Goal: Task Accomplishment & Management: Manage account settings

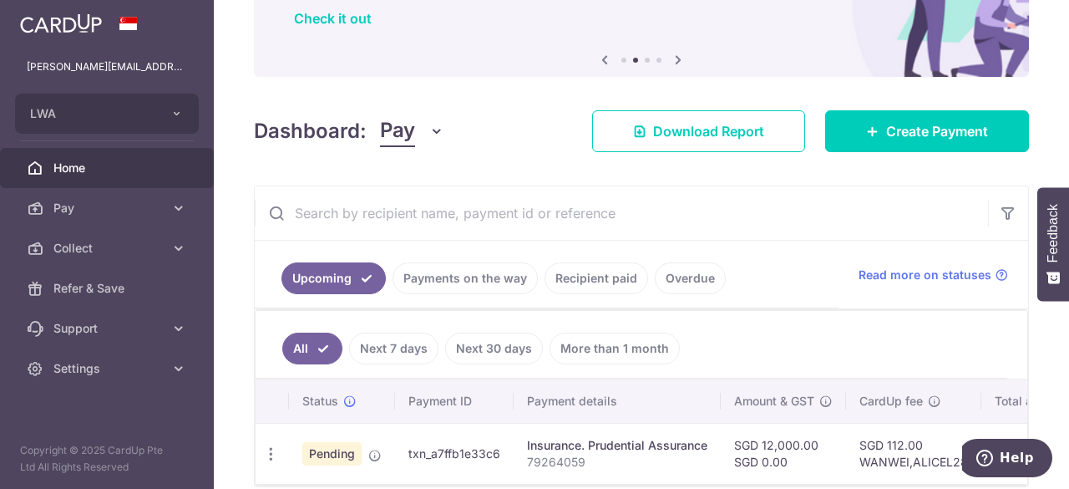
scroll to position [216, 0]
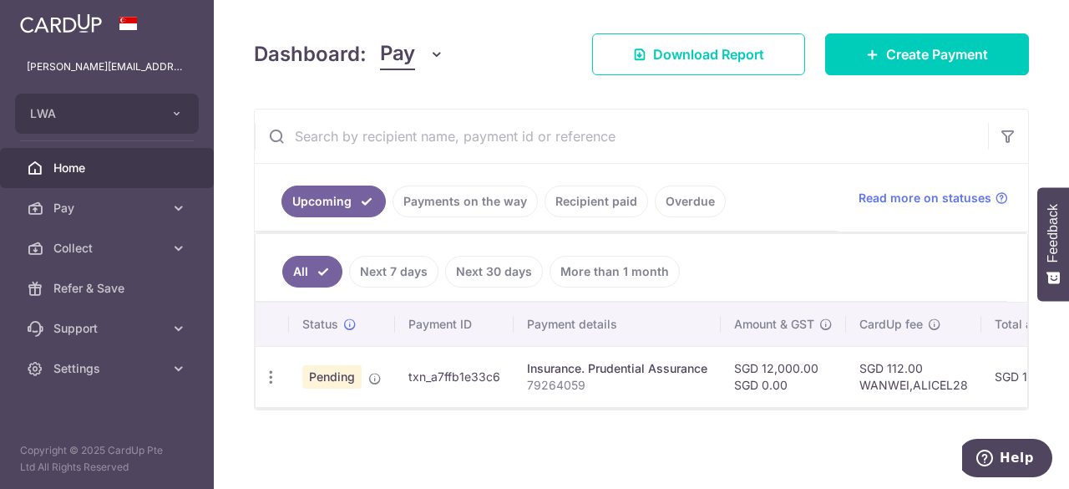
click at [362, 358] on td "Pending" at bounding box center [342, 376] width 106 height 61
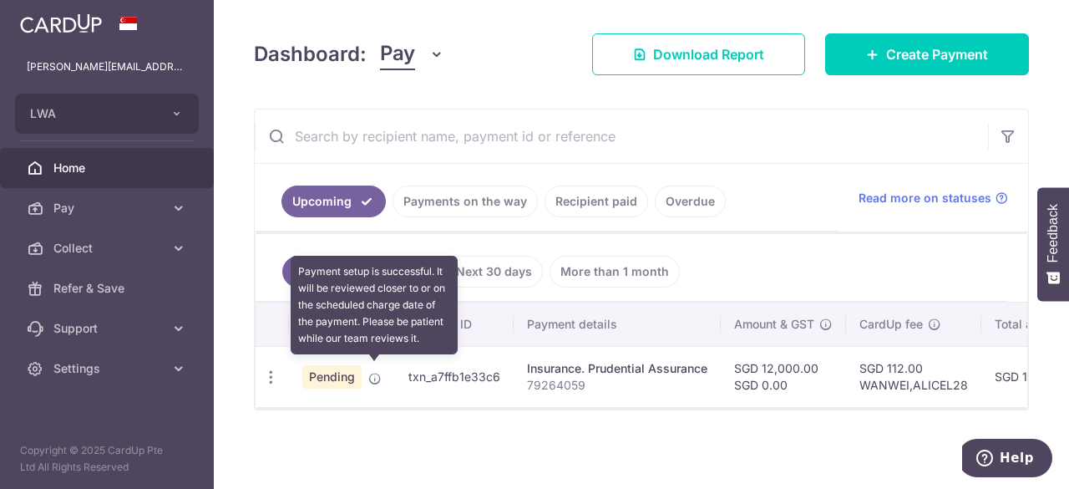
click at [372, 372] on icon at bounding box center [374, 378] width 13 height 13
click at [376, 372] on icon at bounding box center [374, 378] width 13 height 13
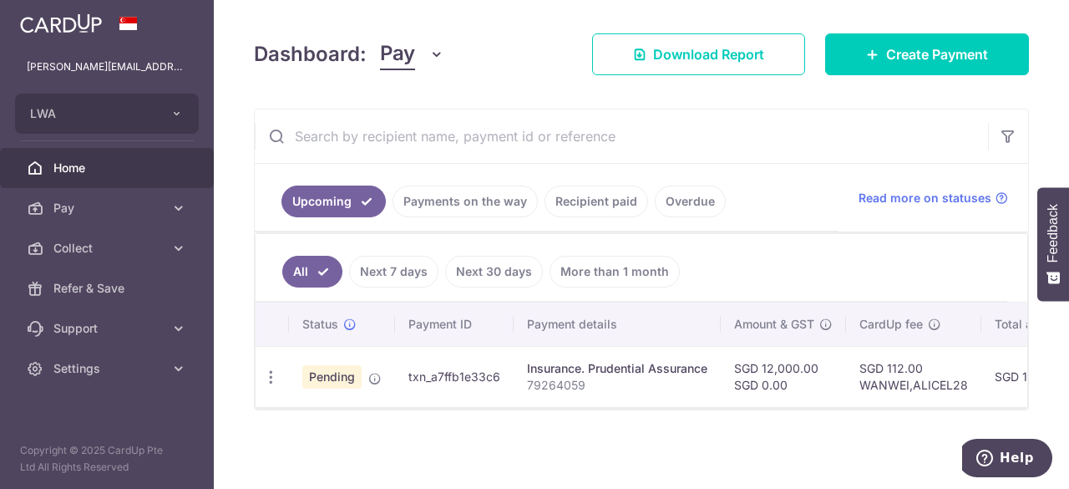
click at [346, 372] on span "Pending" at bounding box center [331, 376] width 59 height 23
click at [478, 370] on td "txn_a7ffb1e33c6" at bounding box center [454, 376] width 119 height 61
click at [270, 368] on icon "button" at bounding box center [271, 377] width 18 height 18
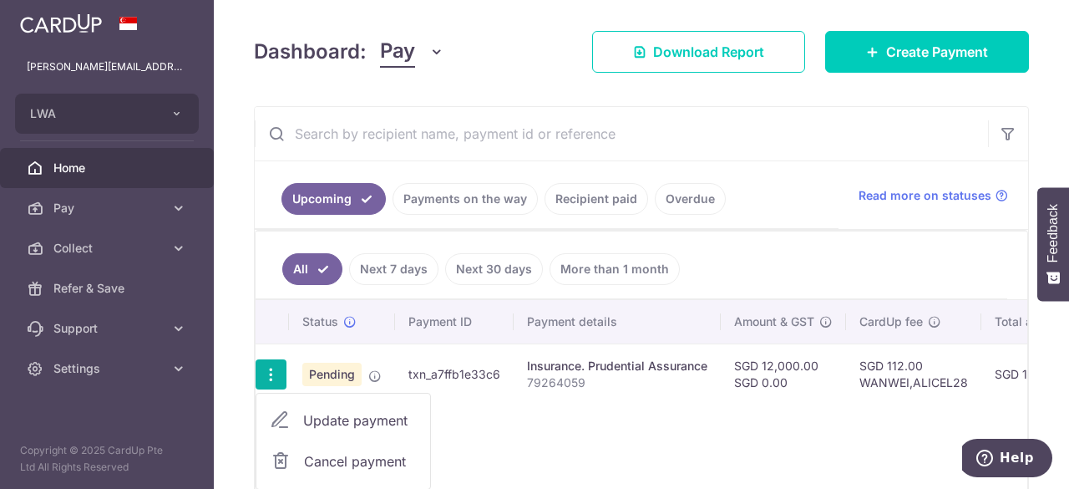
click at [307, 423] on span "Update payment" at bounding box center [360, 420] width 114 height 20
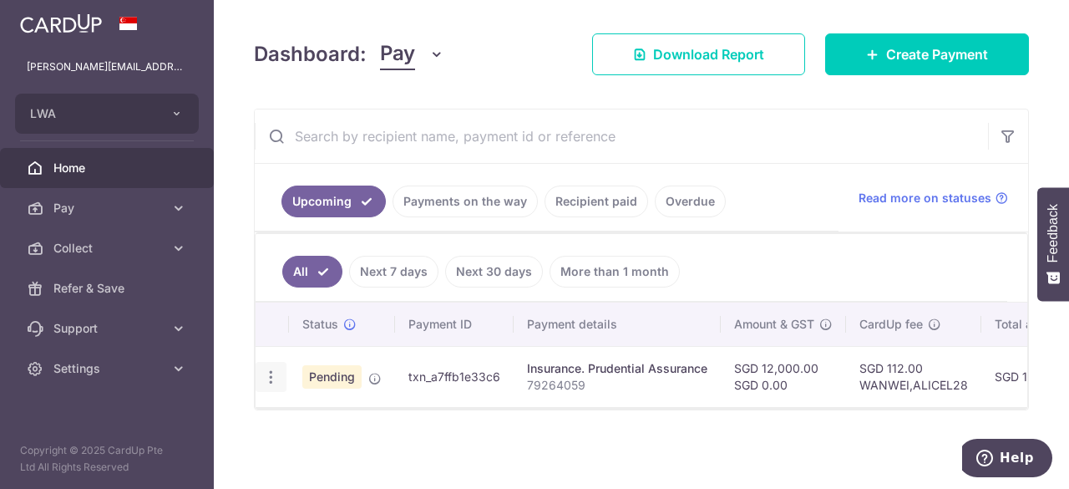
radio input "true"
type input "12,000.00"
type input "0.00"
type input "[DATE]"
type input "79264059"
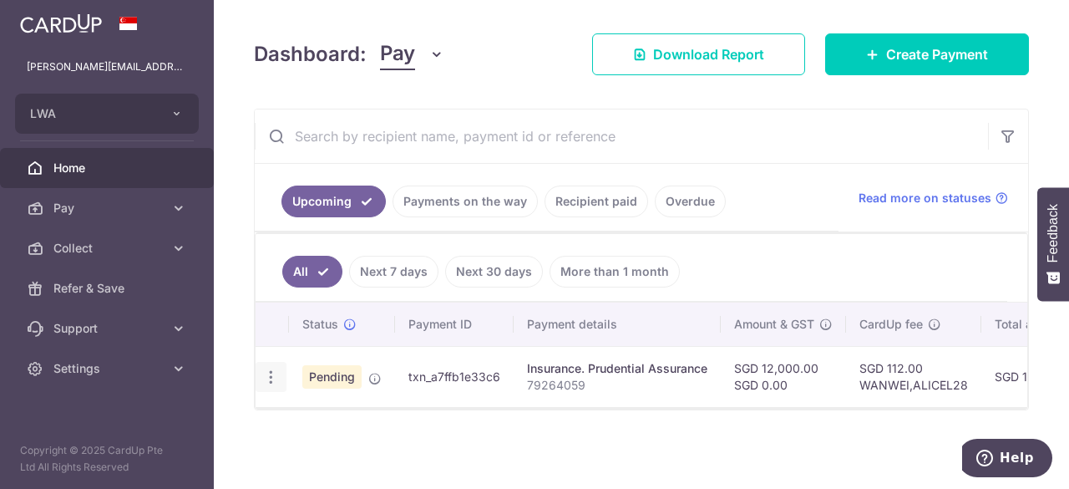
type input "Insurance"
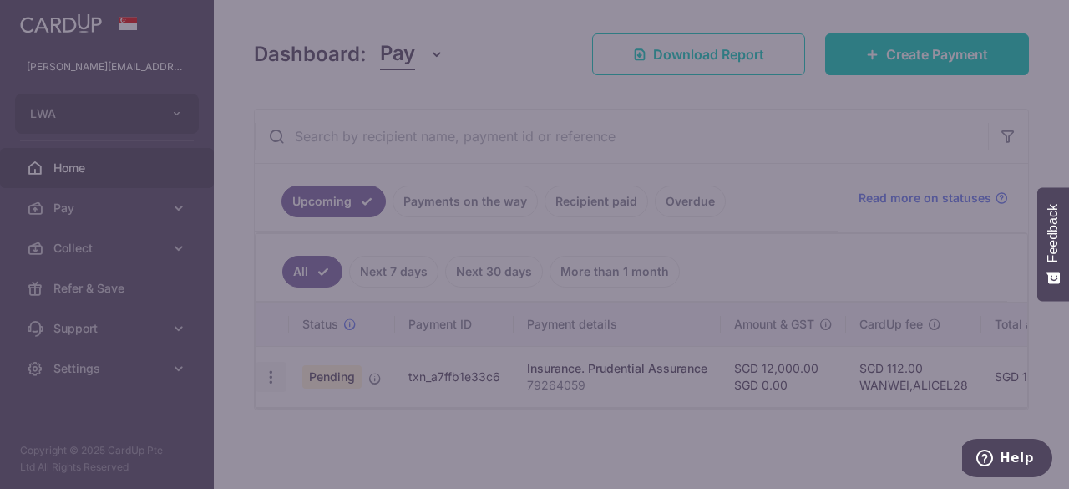
type input "WANWEI,ALICEL28"
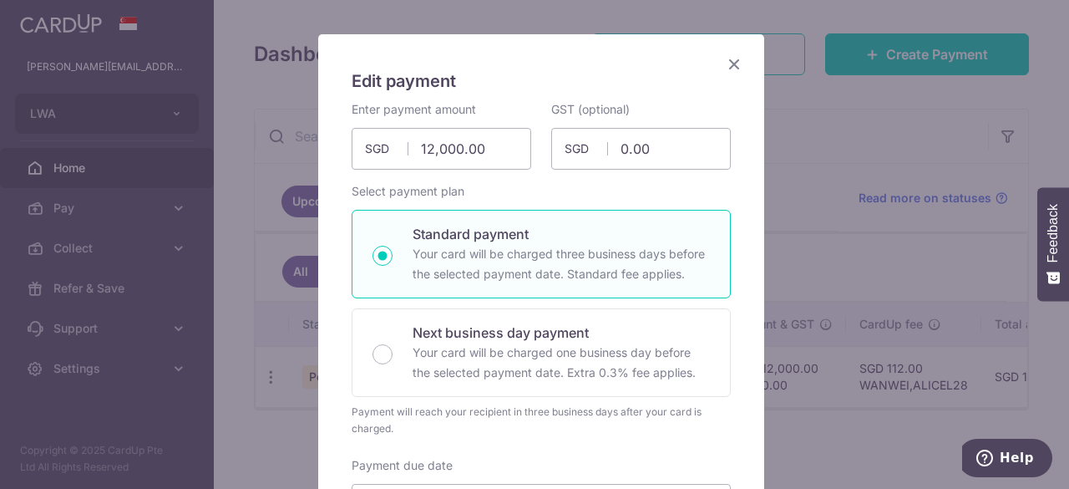
scroll to position [86, 0]
click at [879, 260] on div "Edit payment By clicking apply, you will make changes to all payments to Pruden…" at bounding box center [534, 244] width 1069 height 489
